Goal: Contribute content: Contribute content

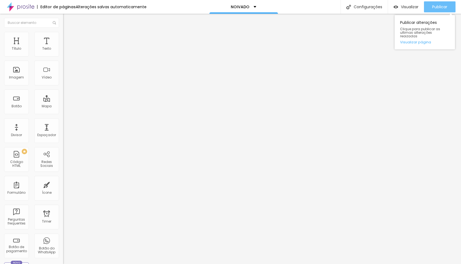
click at [438, 9] on span "Publicar" at bounding box center [439, 7] width 15 height 4
click at [63, 47] on span "Trocar imagem" at bounding box center [78, 45] width 30 height 5
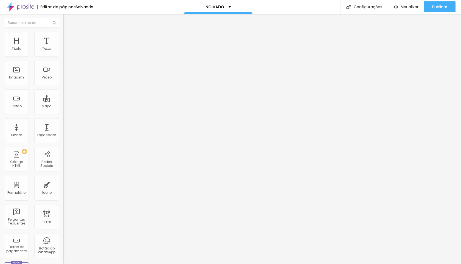
click at [63, 37] on li "Avançado" at bounding box center [94, 39] width 63 height 5
type input "1"
type input "2"
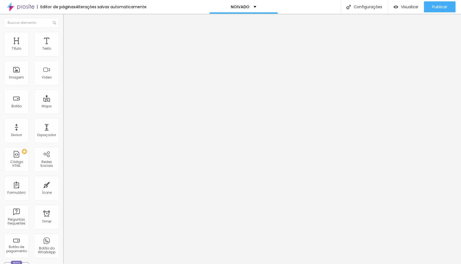
type input "3"
type input "4"
type input "5"
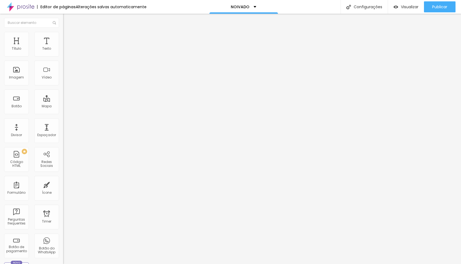
type input "5"
type input "6"
type input "7"
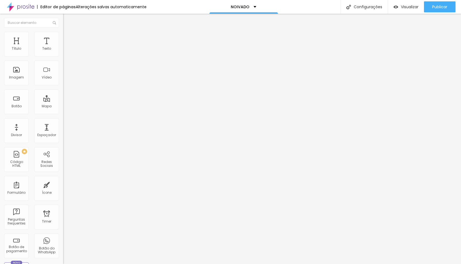
type input "8"
type input "9"
type input "10"
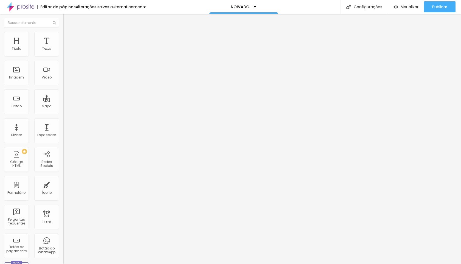
type input "10"
type input "11"
type input "12"
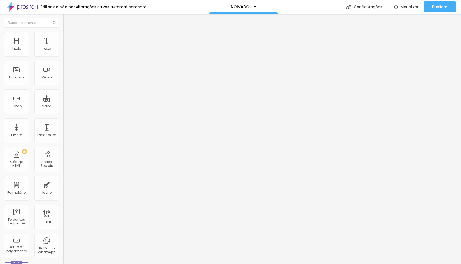
drag, startPoint x: 12, startPoint y: 65, endPoint x: 17, endPoint y: 66, distance: 5.1
click at [63, 184] on input "range" at bounding box center [80, 186] width 35 height 4
type input "11"
type input "12"
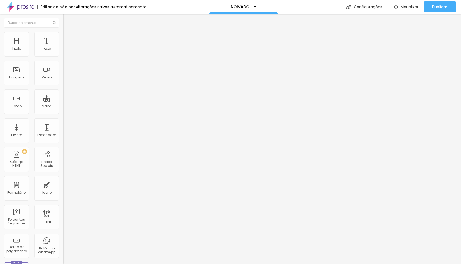
type input "12"
type input "13"
type input "14"
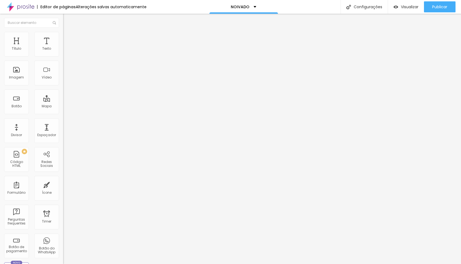
type input "15"
type input "16"
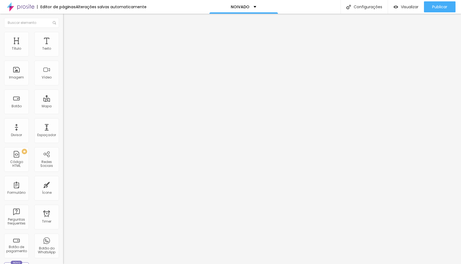
click at [63, 184] on input "range" at bounding box center [80, 186] width 35 height 4
click at [63, 32] on li "Estilo" at bounding box center [94, 34] width 63 height 5
click at [63, 29] on li "Conteúdo" at bounding box center [94, 28] width 63 height 5
click at [63, 47] on span "Trocar imagem" at bounding box center [78, 45] width 30 height 5
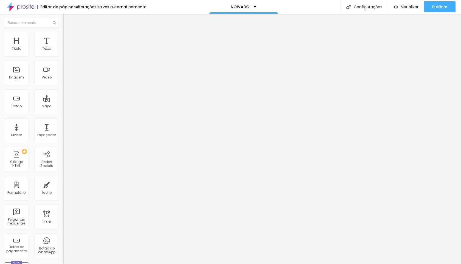
click at [437, 5] on span "Publicar" at bounding box center [439, 7] width 15 height 4
click at [438, 6] on span "Publicar" at bounding box center [439, 7] width 15 height 4
click at [68, 38] on span "Avançado" at bounding box center [77, 35] width 18 height 5
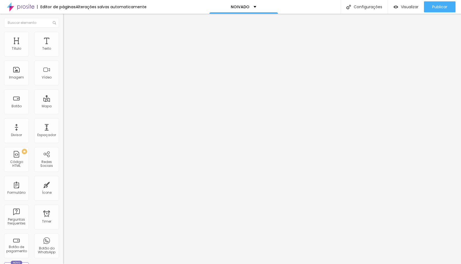
type input "4"
type input "5"
type input "6"
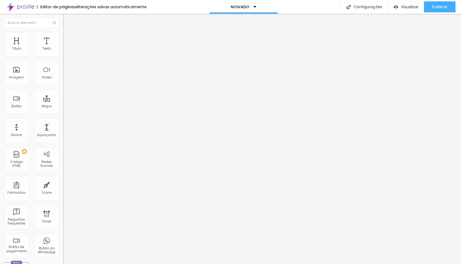
type input "6"
type input "7"
type input "8"
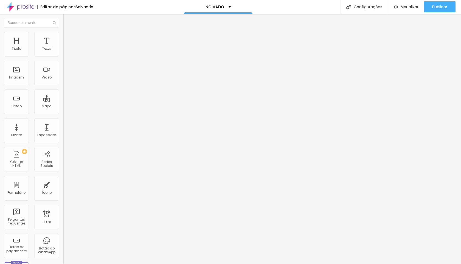
type input "9"
type input "10"
type input "11"
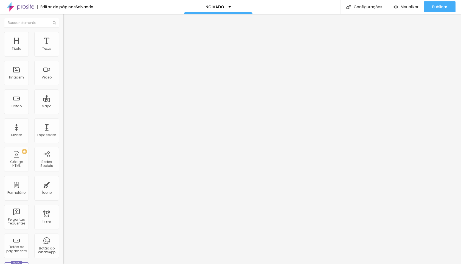
type input "11"
type input "12"
type input "13"
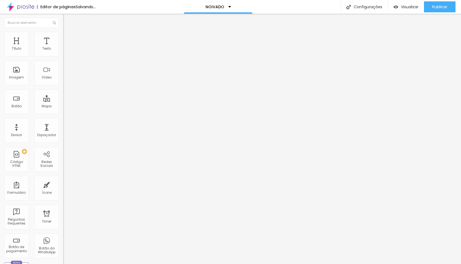
type input "14"
type input "15"
type input "16"
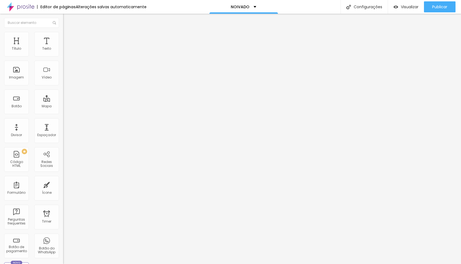
type input "16"
type input "17"
type input "18"
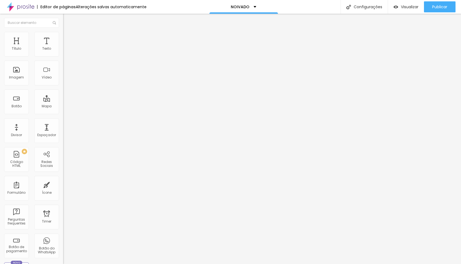
type input "19"
drag, startPoint x: 14, startPoint y: 54, endPoint x: 19, endPoint y: 55, distance: 5.5
type input "19"
click at [63, 101] on input "range" at bounding box center [80, 103] width 35 height 4
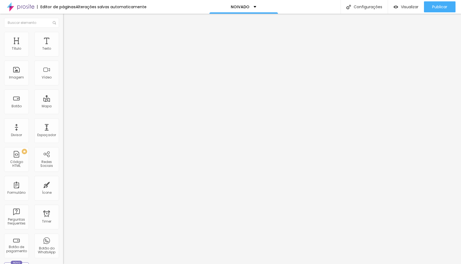
type input "1.4"
type input "1.5"
drag, startPoint x: 30, startPoint y: 75, endPoint x: 34, endPoint y: 75, distance: 4.4
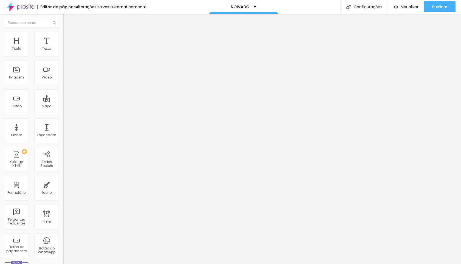
type input "1.5"
click at [63, 256] on input "range" at bounding box center [80, 258] width 35 height 4
click at [438, 8] on span "Publicar" at bounding box center [439, 7] width 15 height 4
click at [63, 37] on ul "Conteúdo Estilo Avançado" at bounding box center [94, 34] width 63 height 16
click at [68, 37] on span "Estilo" at bounding box center [72, 35] width 9 height 5
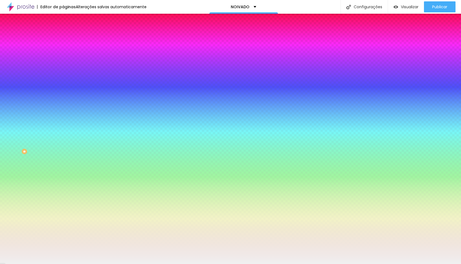
click at [68, 39] on span "Avançado" at bounding box center [77, 41] width 18 height 5
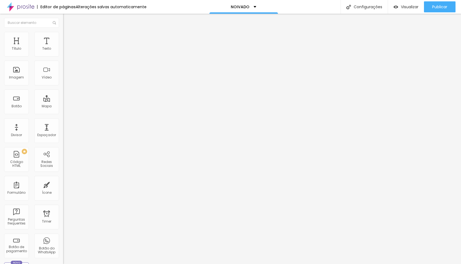
type input "15"
type input "20"
type input "25"
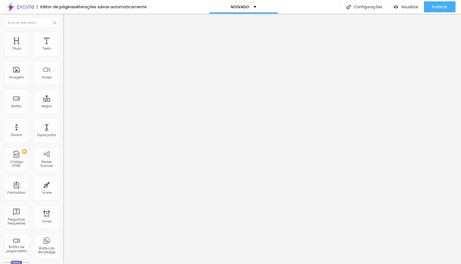
type input "25"
type input "30"
drag, startPoint x: 16, startPoint y: 55, endPoint x: 27, endPoint y: 55, distance: 10.2
type input "30"
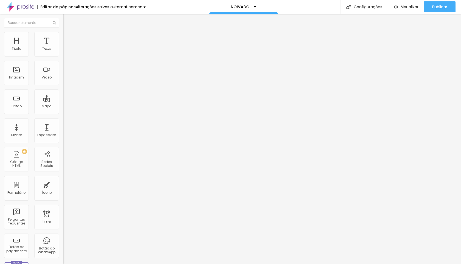
click at [63, 107] on input "range" at bounding box center [80, 109] width 35 height 4
click at [448, 5] on button "Publicar" at bounding box center [440, 6] width 32 height 11
type input "20"
type input "19"
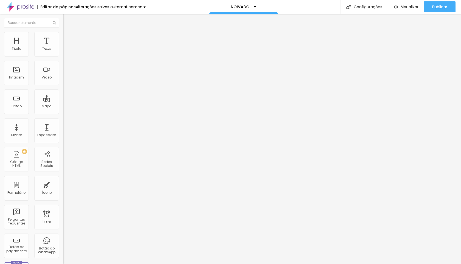
type input "18"
type input "17"
type input "16"
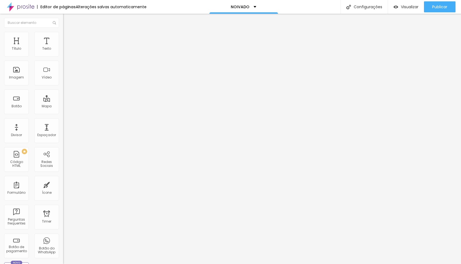
type input "16"
type input "15"
drag, startPoint x: 30, startPoint y: 54, endPoint x: 23, endPoint y: 54, distance: 7.7
type input "15"
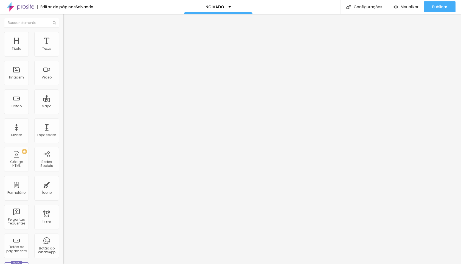
click at [63, 101] on input "range" at bounding box center [80, 103] width 35 height 4
type input "19"
type input "18"
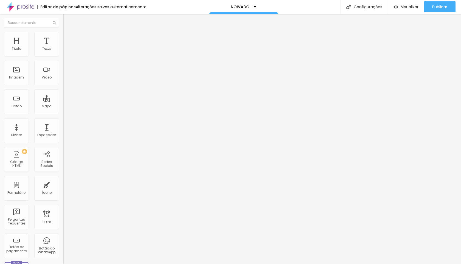
type input "17"
type input "16"
type input "15"
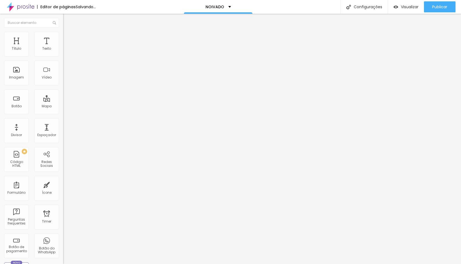
type input "15"
type input "14"
type input "15"
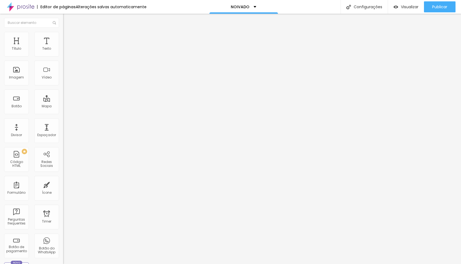
drag, startPoint x: 30, startPoint y: 52, endPoint x: 23, endPoint y: 53, distance: 7.2
type input "15"
click at [63, 101] on input "range" at bounding box center [80, 103] width 35 height 4
type input "19"
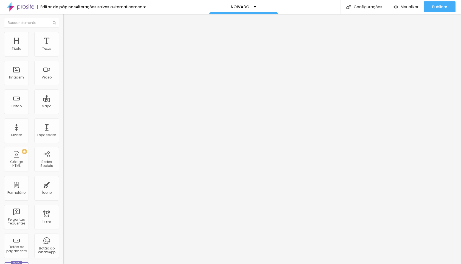
type input "18"
type input "17"
type input "16"
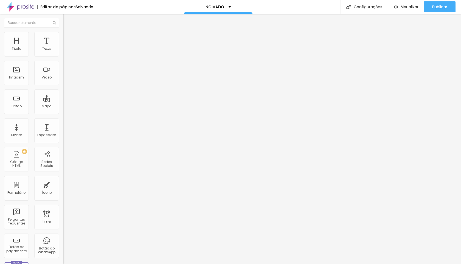
type input "16"
drag, startPoint x: 30, startPoint y: 53, endPoint x: 23, endPoint y: 53, distance: 6.3
type input "16"
click at [63, 101] on input "range" at bounding box center [80, 103] width 35 height 4
click at [63, 33] on li "Avançado" at bounding box center [94, 34] width 63 height 5
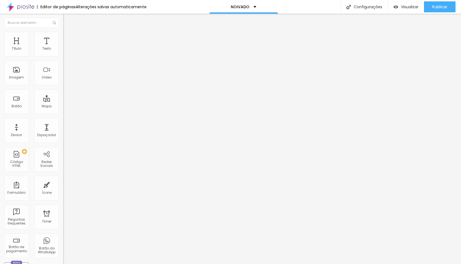
type input "14"
type input "8"
type input "6"
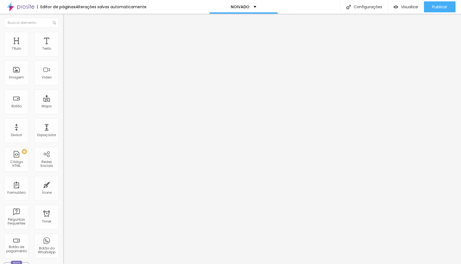
type input "6"
type input "2"
type input "0"
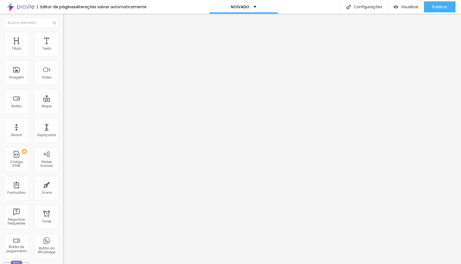
drag, startPoint x: 18, startPoint y: 55, endPoint x: 2, endPoint y: 57, distance: 15.2
type input "0"
click at [63, 101] on input "range" at bounding box center [80, 103] width 35 height 4
type input "7"
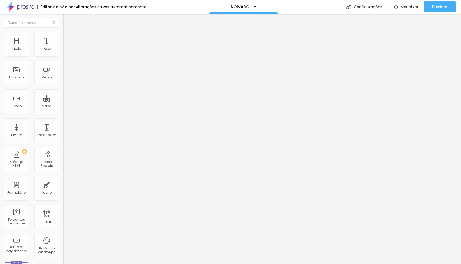
type input "9"
type input "11"
type input "12"
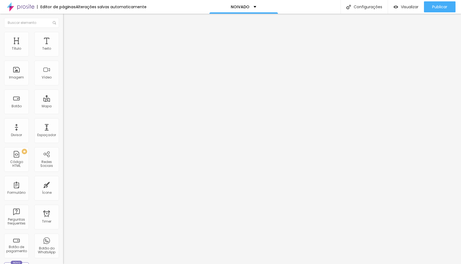
type input "12"
type input "13"
type input "14"
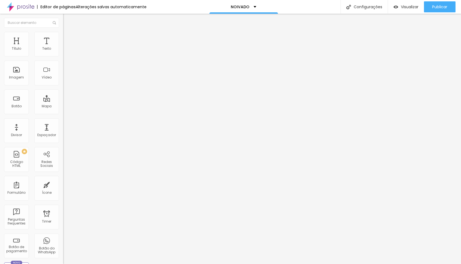
type input "15"
type input "16"
type input "17"
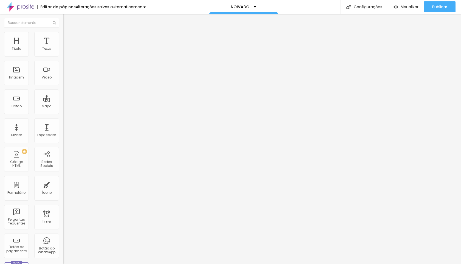
type input "17"
type input "18"
drag, startPoint x: 13, startPoint y: 66, endPoint x: 19, endPoint y: 66, distance: 5.5
type input "18"
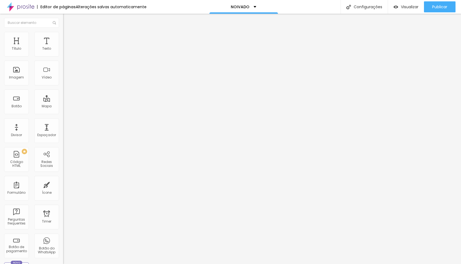
click at [63, 179] on input "range" at bounding box center [80, 181] width 35 height 4
type input "14"
type input "15"
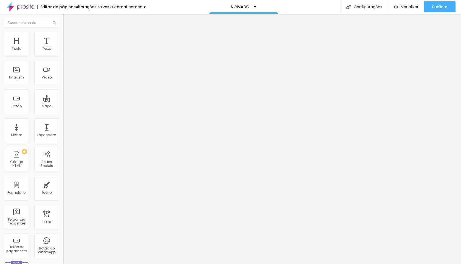
click at [63, 101] on input "range" at bounding box center [80, 103] width 35 height 4
type input "21"
type input "22"
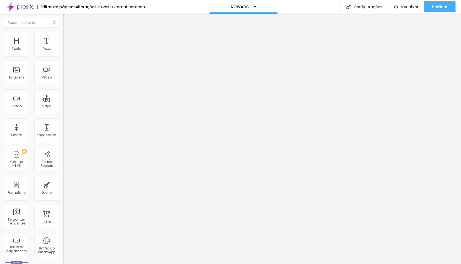
type input "23"
type input "24"
type input "25"
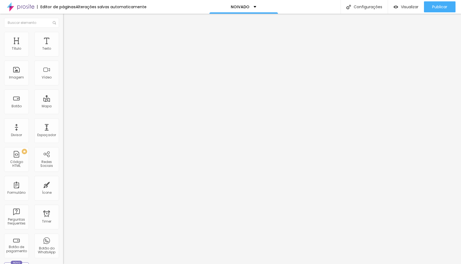
type input "25"
type input "26"
drag, startPoint x: 31, startPoint y: 53, endPoint x: 37, endPoint y: 54, distance: 6.4
type input "26"
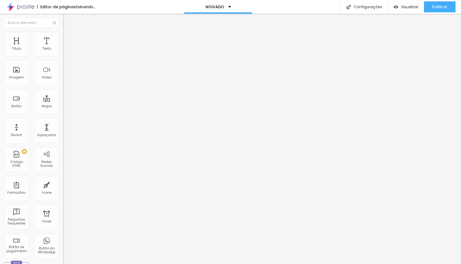
click at [63, 101] on input "range" at bounding box center [80, 103] width 35 height 4
click at [63, 36] on li "Avançado" at bounding box center [94, 34] width 63 height 5
type input "0"
drag, startPoint x: 13, startPoint y: 64, endPoint x: 1, endPoint y: 67, distance: 13.0
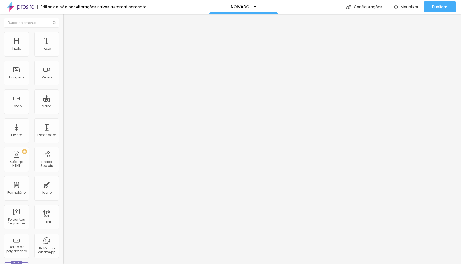
type input "0"
click at [63, 179] on input "range" at bounding box center [80, 181] width 35 height 4
type input "11"
type input "2"
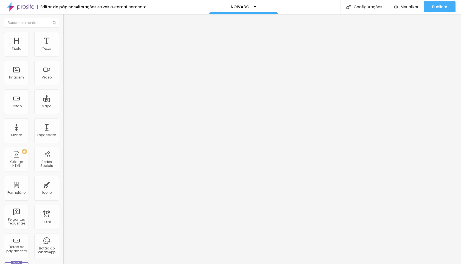
type input "2"
type input "0"
drag, startPoint x: 19, startPoint y: 55, endPoint x: 0, endPoint y: 58, distance: 19.0
type input "0"
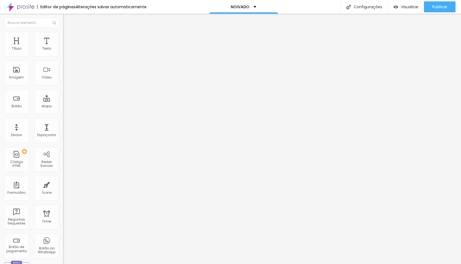
click at [63, 101] on input "range" at bounding box center [80, 103] width 35 height 4
click at [443, 8] on span "Publicar" at bounding box center [439, 7] width 15 height 4
click at [63, 32] on li "Estilo" at bounding box center [94, 28] width 63 height 5
type input "27"
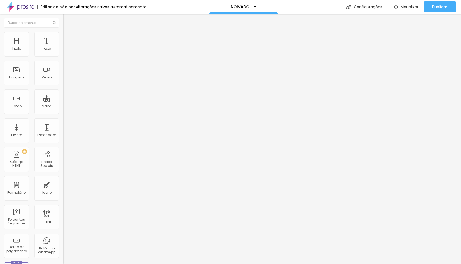
type input "28"
type input "29"
type input "30"
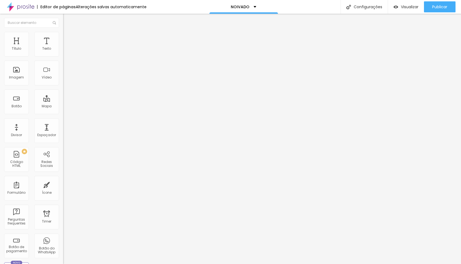
type input "30"
type input "31"
type input "32"
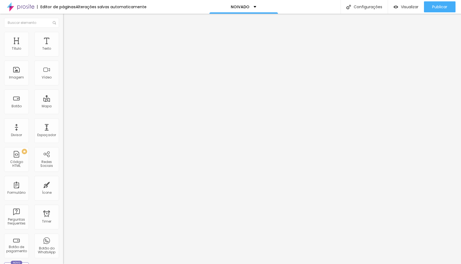
drag, startPoint x: 38, startPoint y: 54, endPoint x: 52, endPoint y: 55, distance: 13.8
type input "32"
click at [63, 101] on input "range" at bounding box center [80, 103] width 35 height 4
click at [445, 9] on div "Publicar" at bounding box center [439, 6] width 15 height 11
click at [68, 38] on span "Avançado" at bounding box center [77, 35] width 18 height 5
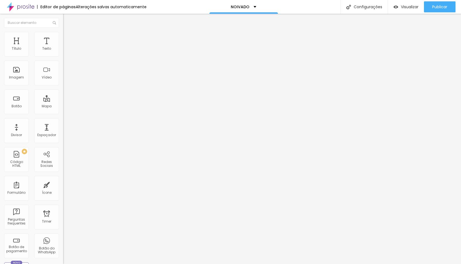
click at [68, 32] on span "Estilo" at bounding box center [72, 30] width 9 height 5
click at [65, 80] on icon "button" at bounding box center [66, 77] width 3 height 3
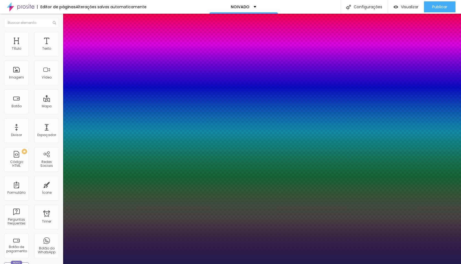
type input "1"
type input "17"
type input "1"
type input "20"
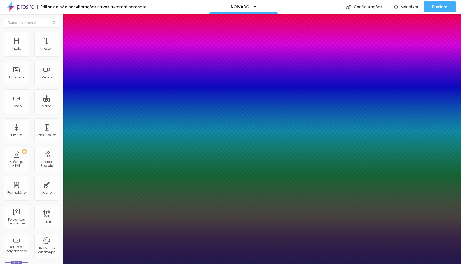
type input "20"
type input "1"
type input "21"
drag, startPoint x: 74, startPoint y: 155, endPoint x: 82, endPoint y: 155, distance: 8.0
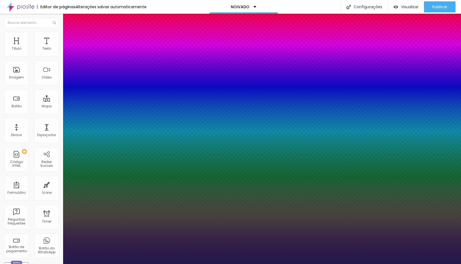
click at [151, 264] on div at bounding box center [230, 264] width 461 height 0
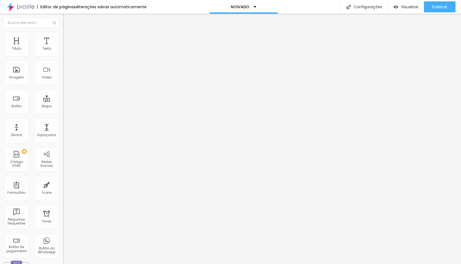
click at [66, 79] on icon "button" at bounding box center [67, 78] width 2 height 2
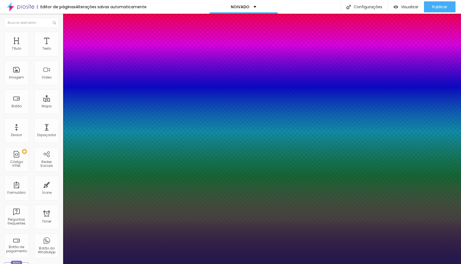
click at [178, 264] on div at bounding box center [230, 264] width 461 height 0
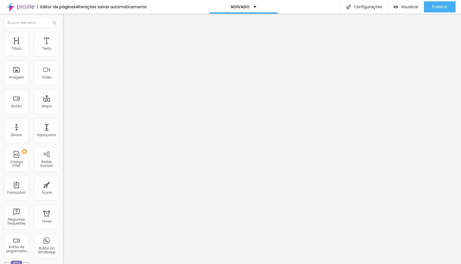
click at [63, 34] on li "Avançado" at bounding box center [94, 34] width 63 height 5
drag, startPoint x: 15, startPoint y: 52, endPoint x: 0, endPoint y: 56, distance: 15.5
click at [63, 101] on input "range" at bounding box center [80, 103] width 35 height 4
drag, startPoint x: 17, startPoint y: 64, endPoint x: 0, endPoint y: 68, distance: 17.4
click at [63, 179] on input "range" at bounding box center [80, 181] width 35 height 4
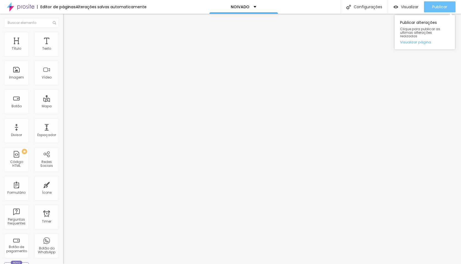
click at [446, 7] on span "Publicar" at bounding box center [439, 7] width 15 height 4
click at [63, 32] on li "Avançado" at bounding box center [94, 34] width 63 height 5
drag, startPoint x: 20, startPoint y: 52, endPoint x: 1, endPoint y: 56, distance: 19.2
click at [63, 101] on input "range" at bounding box center [80, 103] width 35 height 4
click at [432, 9] on span "Publicar" at bounding box center [439, 7] width 15 height 4
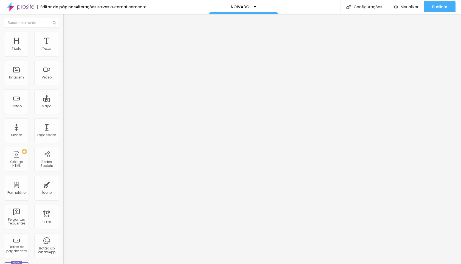
click at [63, 36] on li "Avançado" at bounding box center [94, 34] width 63 height 5
drag, startPoint x: 13, startPoint y: 65, endPoint x: 0, endPoint y: 67, distance: 13.4
click at [63, 179] on input "range" at bounding box center [80, 181] width 35 height 4
click at [63, 37] on ul "Estilo Avançado" at bounding box center [94, 31] width 63 height 11
click at [68, 32] on span "Estilo" at bounding box center [72, 30] width 9 height 5
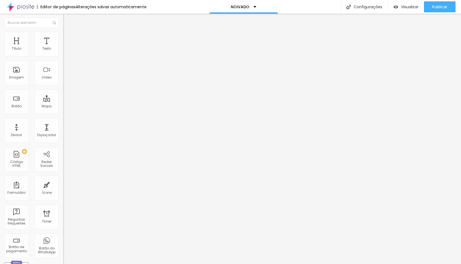
click at [63, 101] on input "range" at bounding box center [80, 103] width 35 height 4
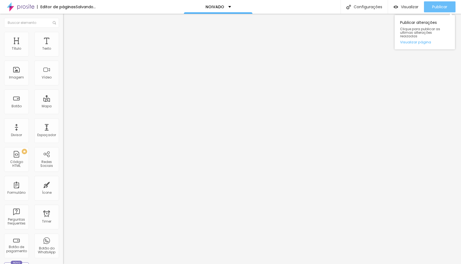
click at [442, 7] on span "Publicar" at bounding box center [439, 7] width 15 height 4
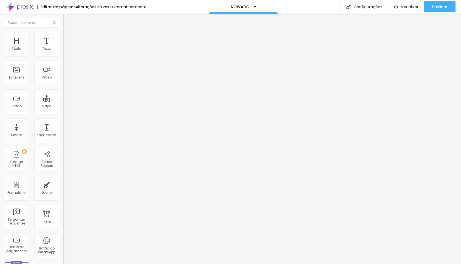
click at [68, 39] on span "Avançado" at bounding box center [77, 41] width 18 height 5
drag, startPoint x: 13, startPoint y: 54, endPoint x: 17, endPoint y: 54, distance: 3.9
click at [63, 107] on input "range" at bounding box center [80, 109] width 35 height 4
click at [433, 8] on span "Publicar" at bounding box center [439, 7] width 15 height 4
click at [63, 47] on span "Trocar imagem" at bounding box center [78, 45] width 30 height 5
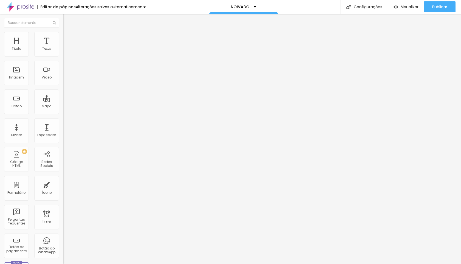
click at [63, 47] on span "Trocar imagem" at bounding box center [78, 45] width 30 height 5
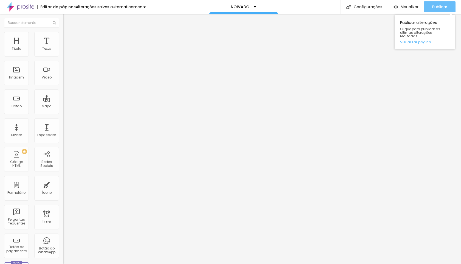
click at [446, 4] on div "Publicar" at bounding box center [439, 6] width 15 height 11
click at [63, 36] on li "Estilo" at bounding box center [94, 34] width 63 height 5
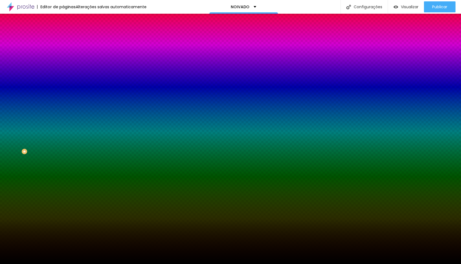
click at [63, 51] on span "Trocar imagem" at bounding box center [78, 48] width 30 height 5
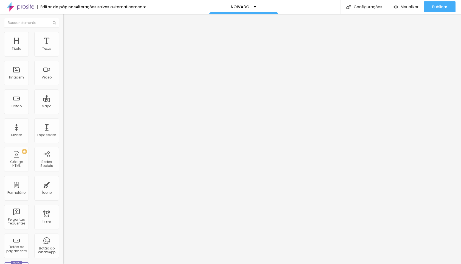
click at [63, 37] on li "Avançado" at bounding box center [94, 39] width 63 height 5
drag, startPoint x: 13, startPoint y: 55, endPoint x: 18, endPoint y: 58, distance: 5.5
click at [63, 107] on input "range" at bounding box center [80, 109] width 35 height 4
click at [68, 32] on span "Conteúdo" at bounding box center [76, 30] width 17 height 5
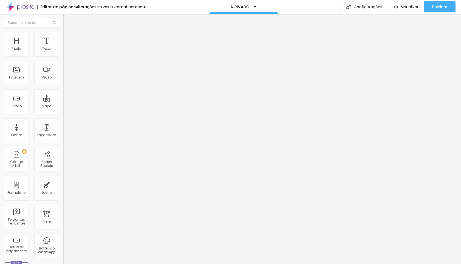
click at [63, 47] on span "Trocar imagem" at bounding box center [78, 45] width 30 height 5
click at [438, 5] on span "Publicar" at bounding box center [439, 7] width 15 height 4
